Goal: Information Seeking & Learning: Learn about a topic

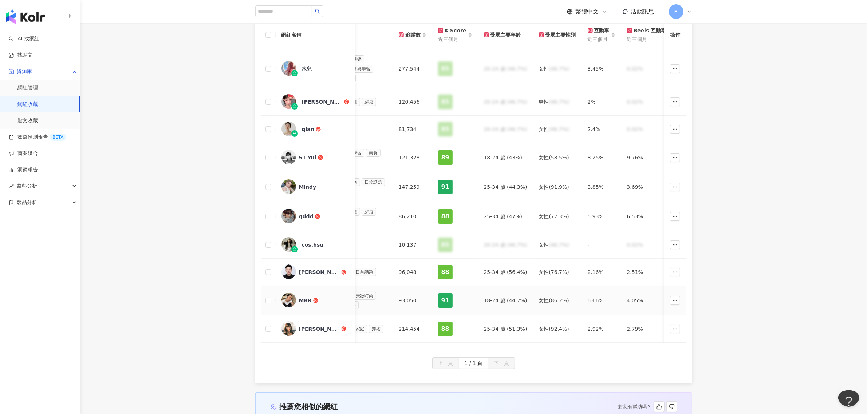
scroll to position [137, 0]
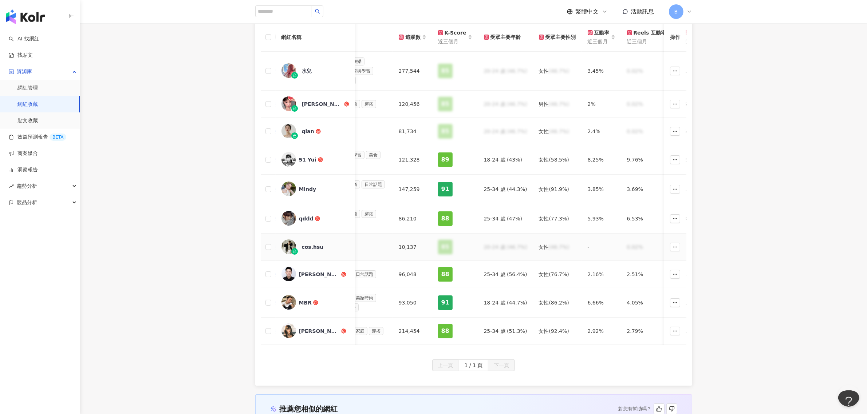
click at [288, 248] on img at bounding box center [288, 247] width 15 height 15
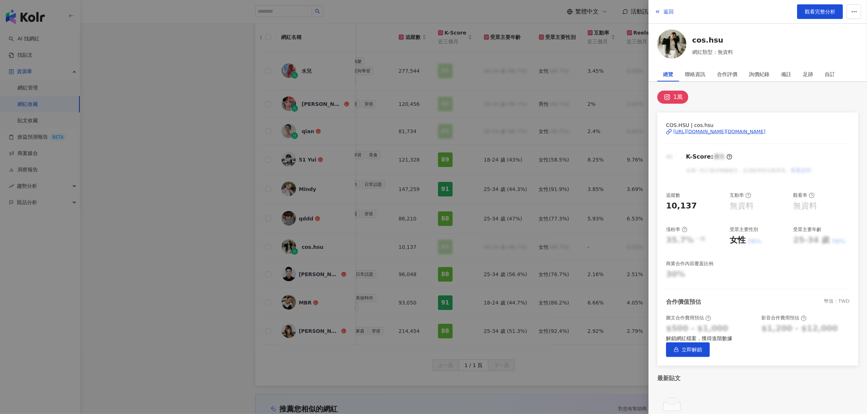
click at [590, 96] on div at bounding box center [433, 207] width 867 height 414
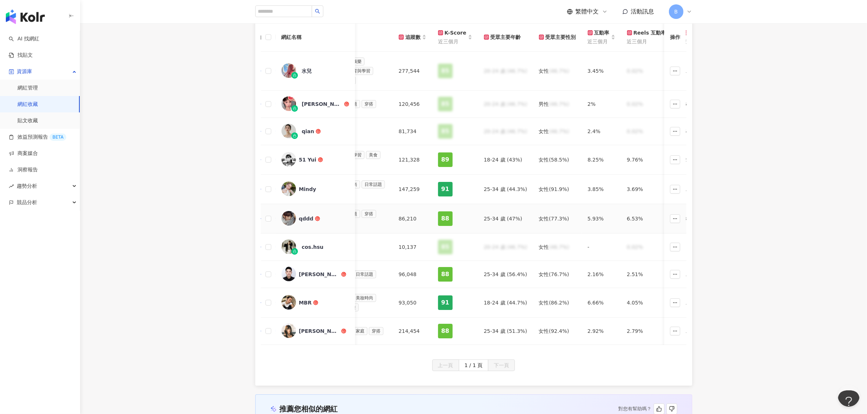
click at [308, 222] on div "qddd" at bounding box center [306, 218] width 15 height 7
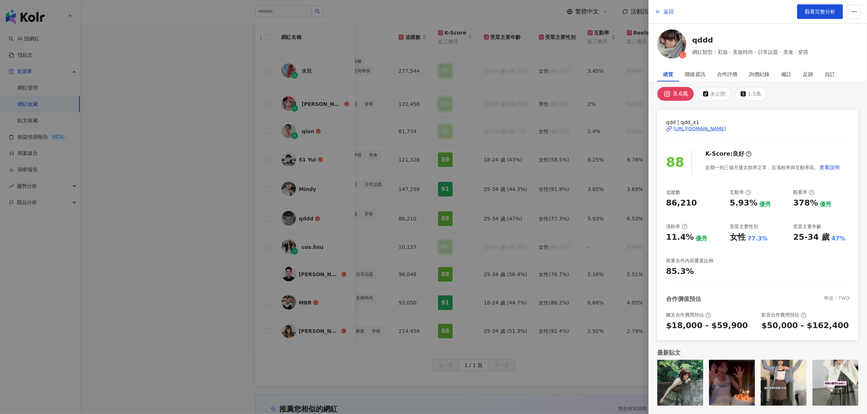
scroll to position [0, 0]
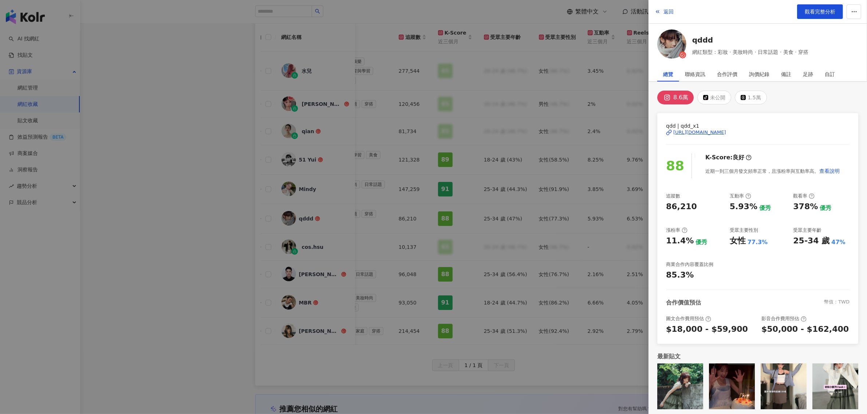
click at [472, 178] on div at bounding box center [433, 207] width 867 height 414
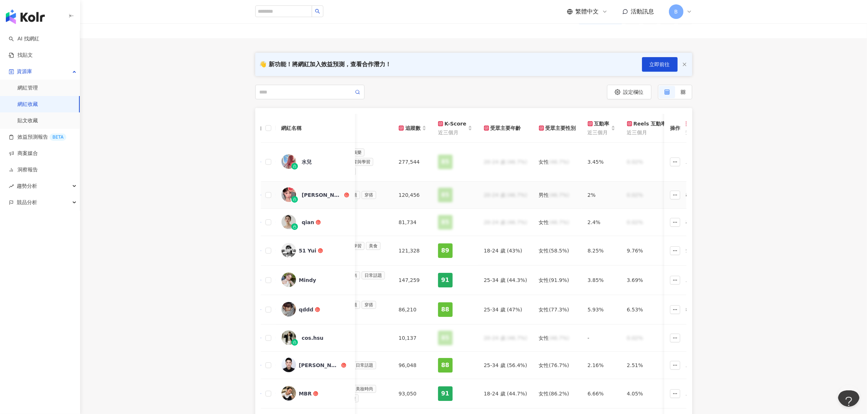
scroll to position [91, 0]
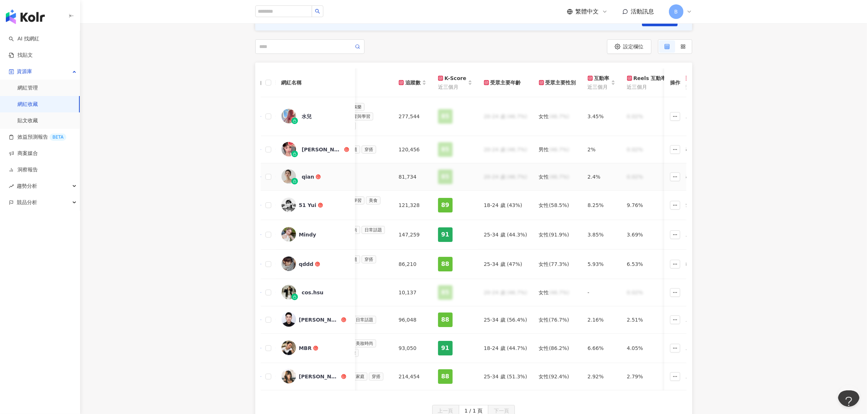
click at [307, 179] on div "qian" at bounding box center [308, 176] width 12 height 7
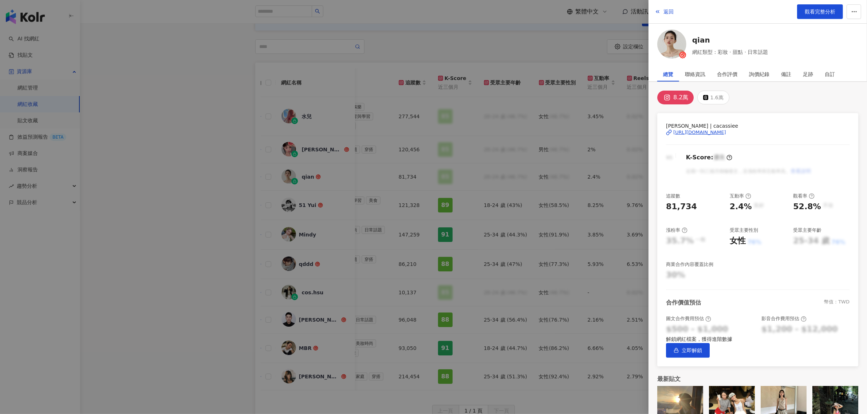
scroll to position [46, 0]
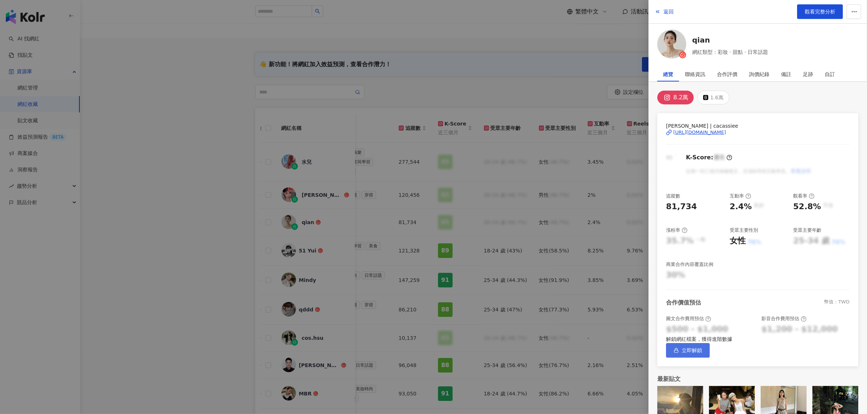
click at [710, 358] on button "立即解鎖" at bounding box center [688, 350] width 44 height 15
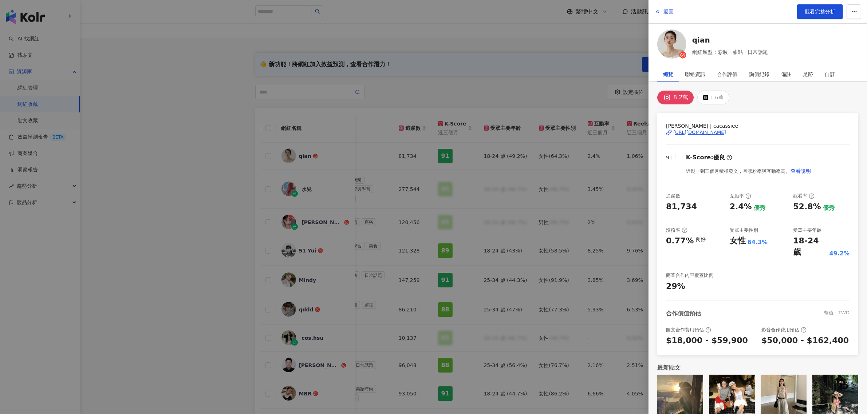
scroll to position [4, 0]
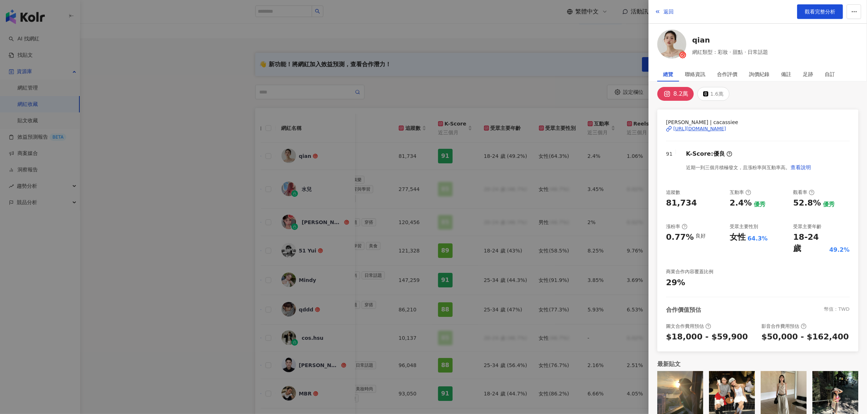
click at [572, 84] on div at bounding box center [433, 207] width 867 height 414
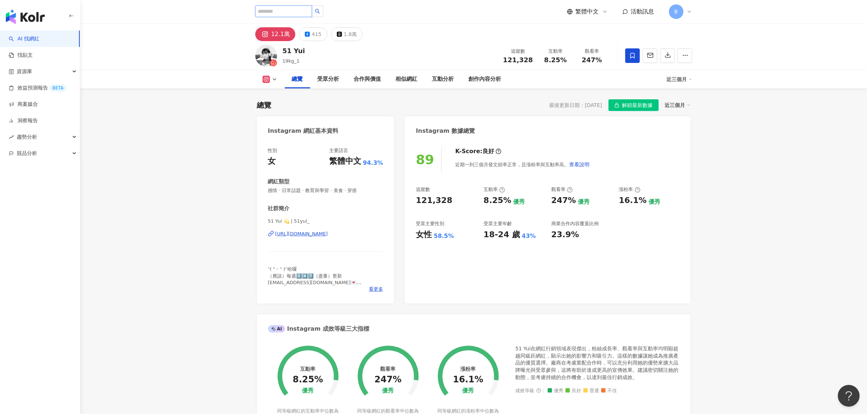
click at [287, 12] on input "search" at bounding box center [283, 11] width 57 height 12
paste input "******"
type input "******"
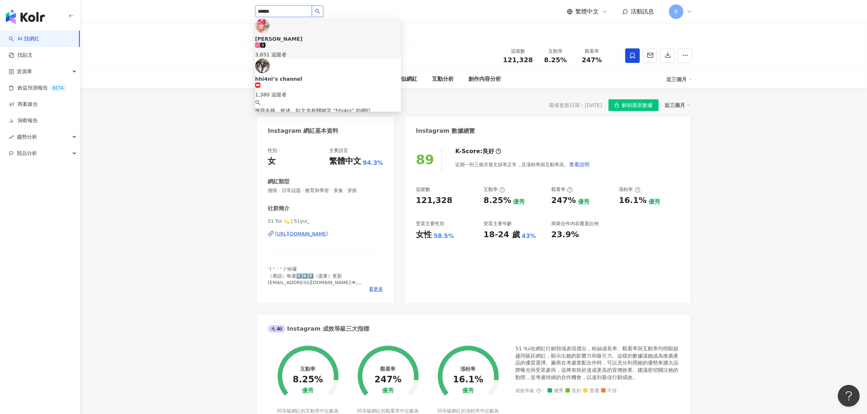
click at [323, 10] on button "button" at bounding box center [318, 11] width 12 height 12
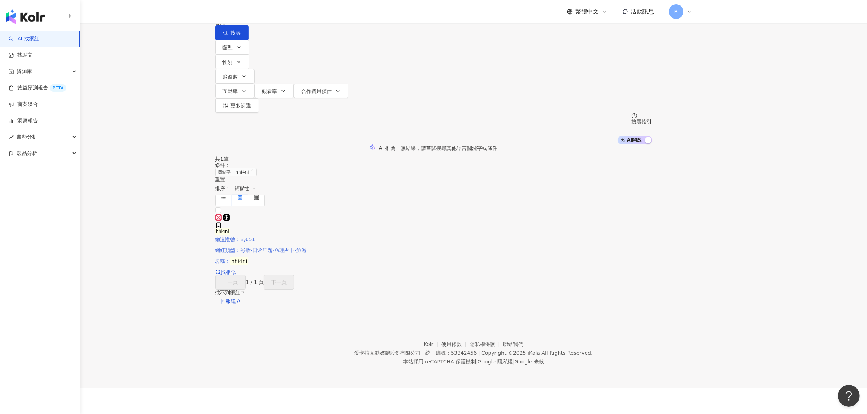
click at [320, 257] on div "hhi4ni 總追蹤數 ： 3,651 網紅類型 ： 彩妝 · 日常話題 · 命理占卜 · 旅遊 名稱 ： hhi4ni" at bounding box center [267, 239] width 105 height 50
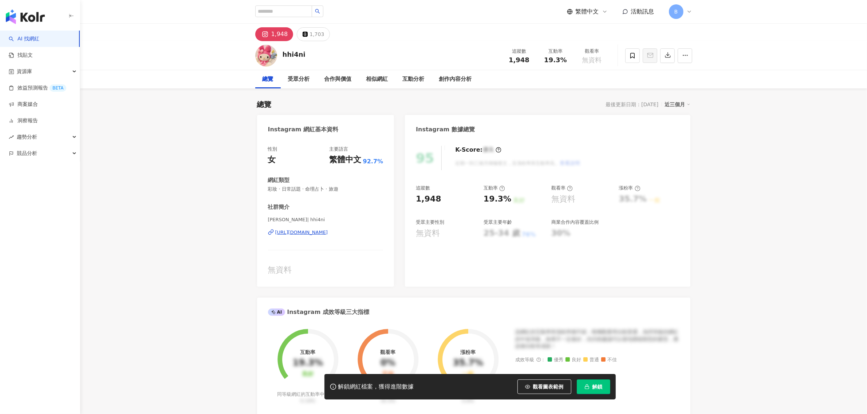
click at [328, 233] on div "https://www.instagram.com/hhi4ni/" at bounding box center [301, 232] width 53 height 7
click at [591, 386] on button "解鎖" at bounding box center [594, 387] width 34 height 15
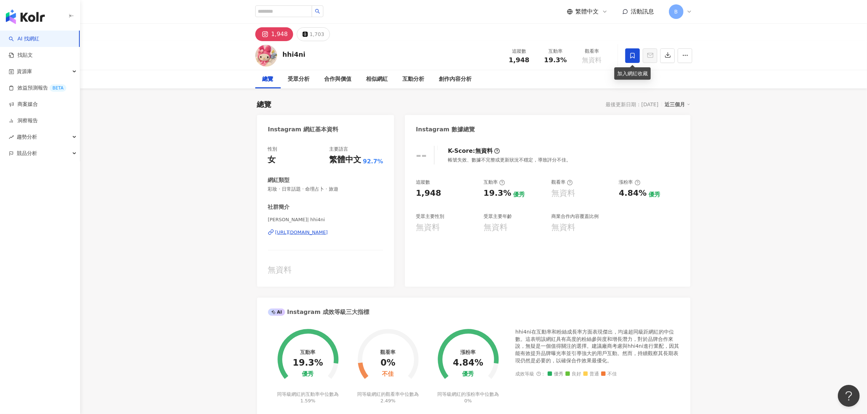
click at [632, 59] on span at bounding box center [632, 55] width 15 height 15
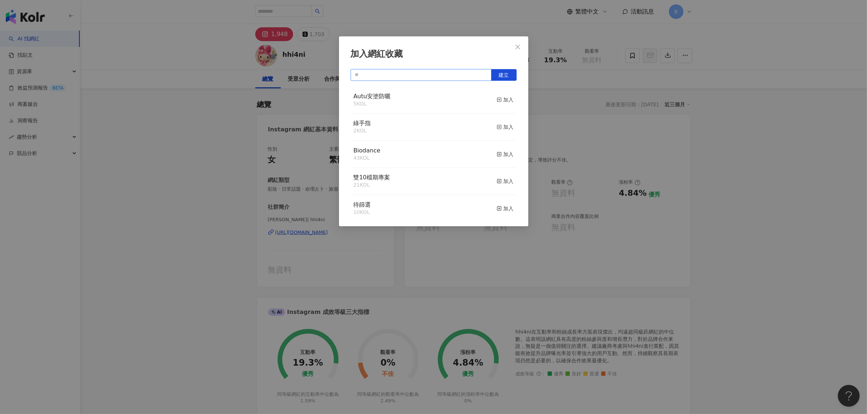
click at [458, 71] on input "text" at bounding box center [421, 75] width 141 height 12
click at [398, 77] on input "text" at bounding box center [421, 75] width 141 height 12
type input "*"
click at [500, 78] on button "建立" at bounding box center [503, 75] width 25 height 12
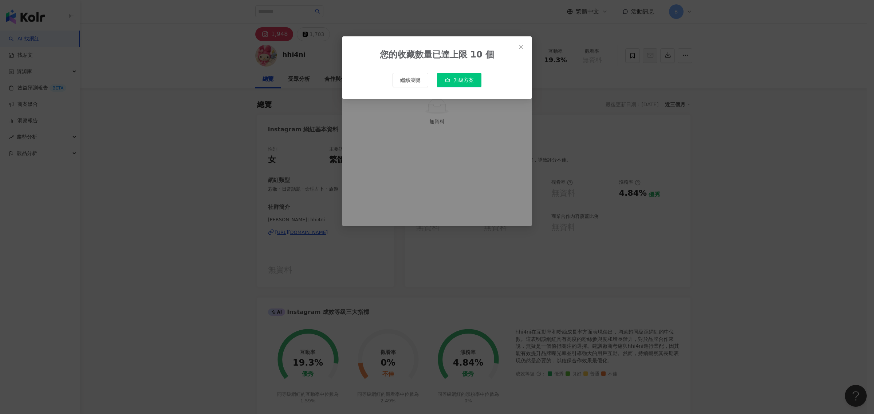
type input "**********"
click at [520, 49] on icon "close" at bounding box center [521, 47] width 6 height 6
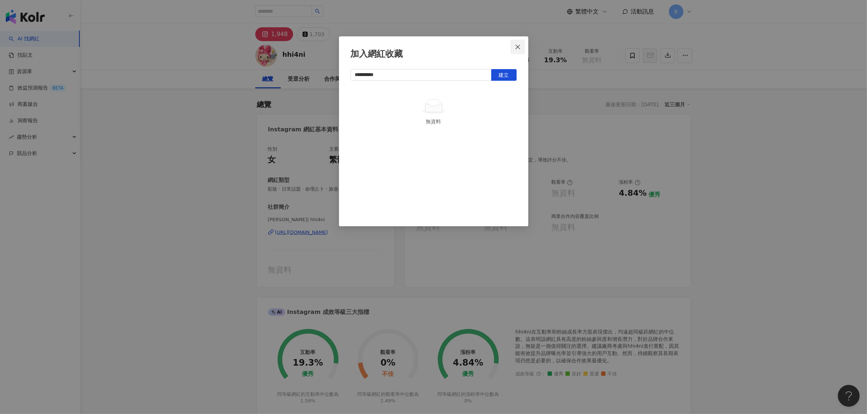
click at [517, 44] on icon "close" at bounding box center [518, 47] width 6 height 6
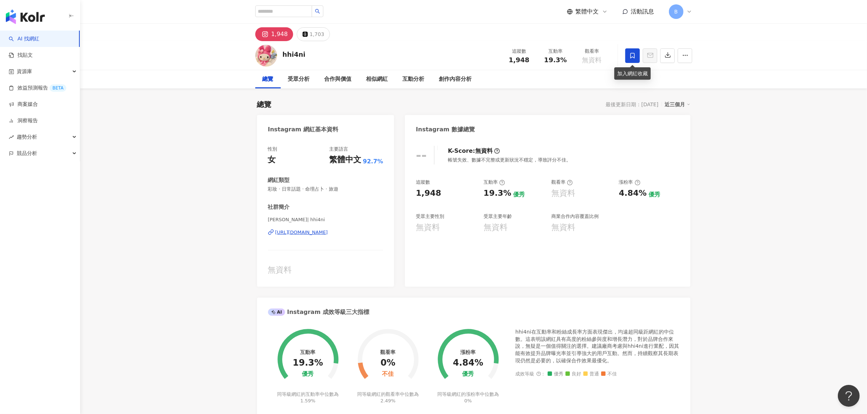
click at [630, 56] on icon at bounding box center [632, 55] width 4 height 5
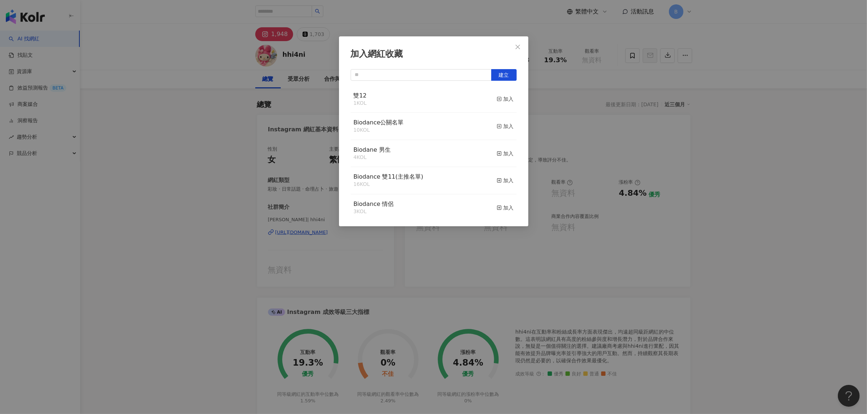
scroll to position [155, 0]
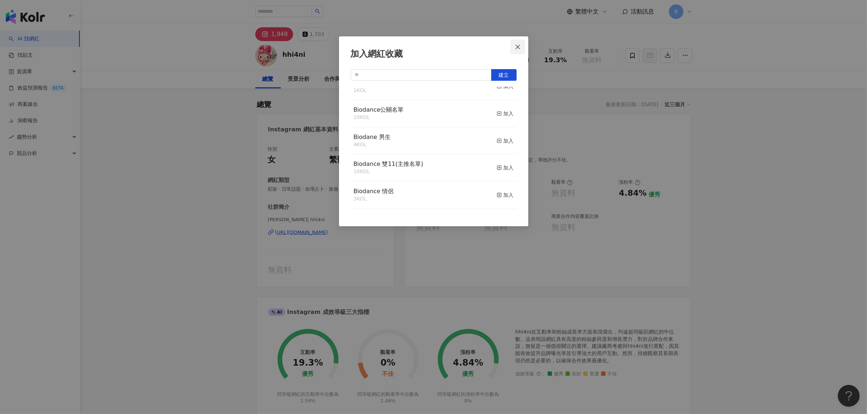
click at [520, 48] on icon "close" at bounding box center [518, 47] width 6 height 6
